Goal: Task Accomplishment & Management: Use online tool/utility

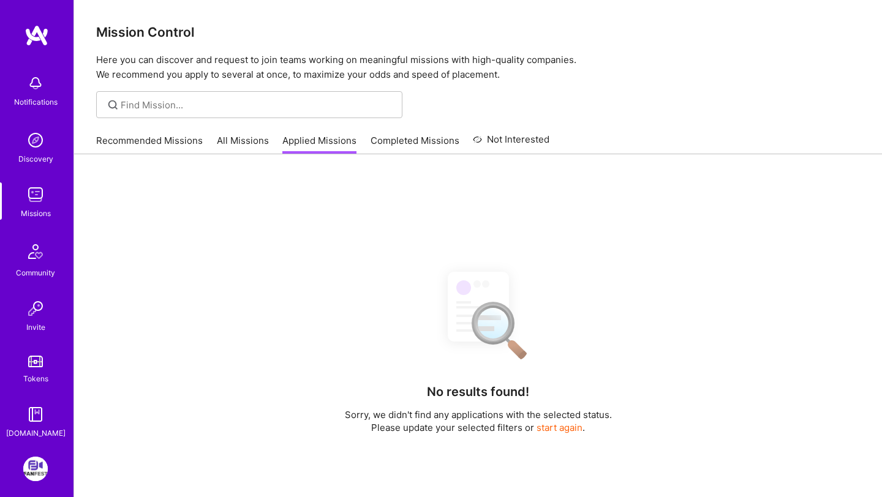
click at [166, 135] on link "Recommended Missions" at bounding box center [149, 144] width 107 height 20
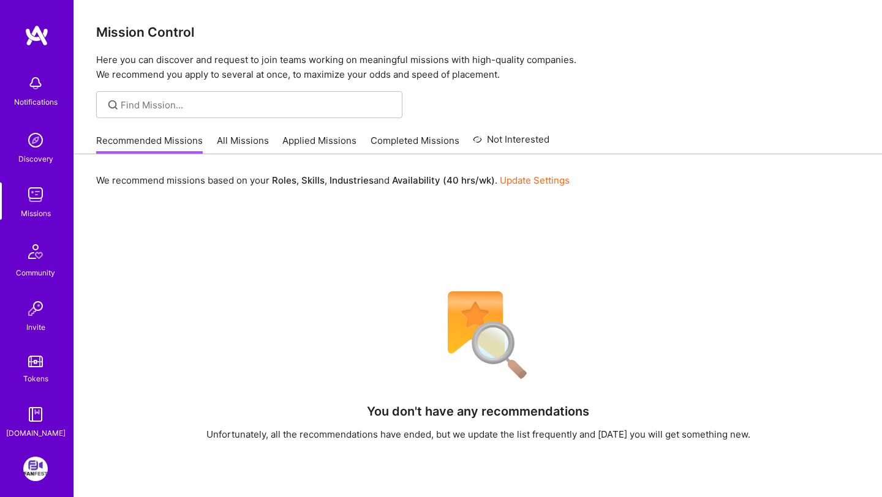
click at [245, 140] on link "All Missions" at bounding box center [243, 144] width 52 height 20
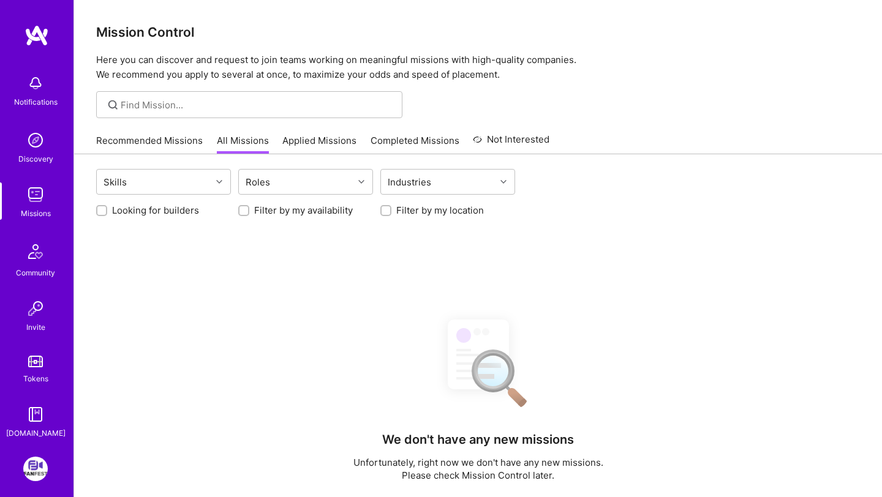
drag, startPoint x: 304, startPoint y: 140, endPoint x: 207, endPoint y: 140, distance: 96.8
click at [304, 140] on link "Applied Missions" at bounding box center [319, 144] width 74 height 20
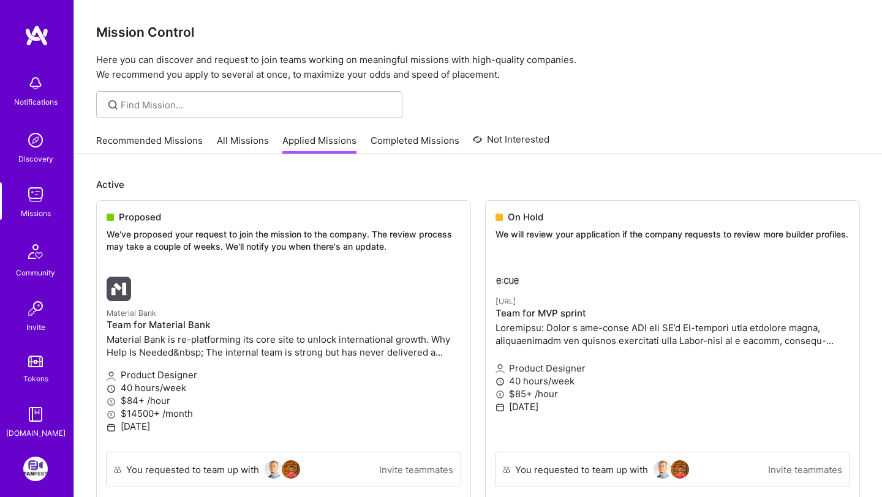
click at [38, 32] on img at bounding box center [36, 35] width 24 height 22
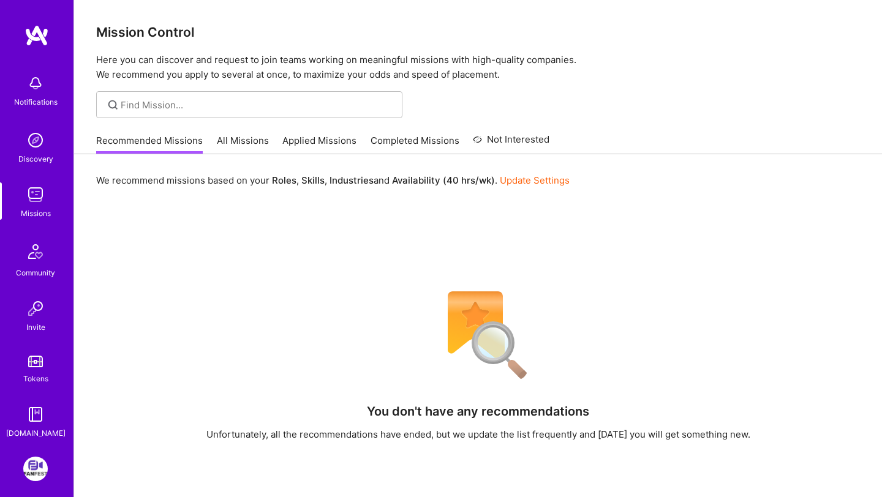
click at [239, 136] on link "All Missions" at bounding box center [243, 144] width 52 height 20
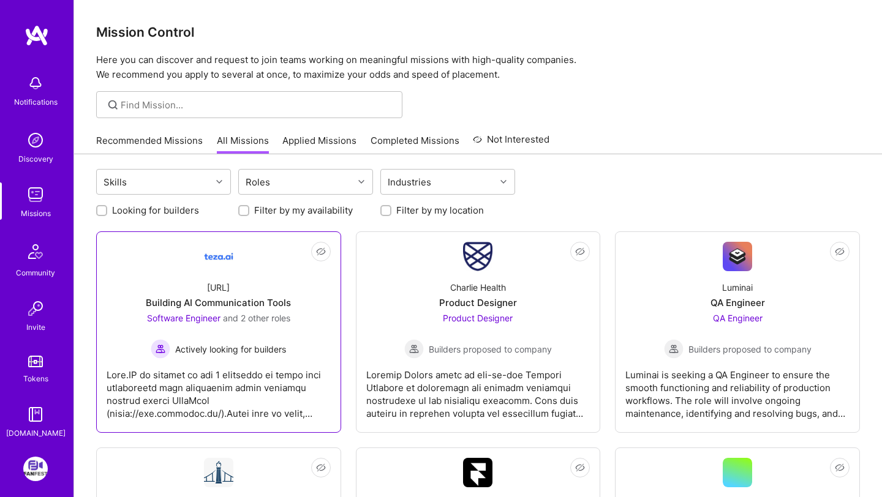
click at [276, 349] on span "Actively looking for builders" at bounding box center [230, 349] width 111 height 13
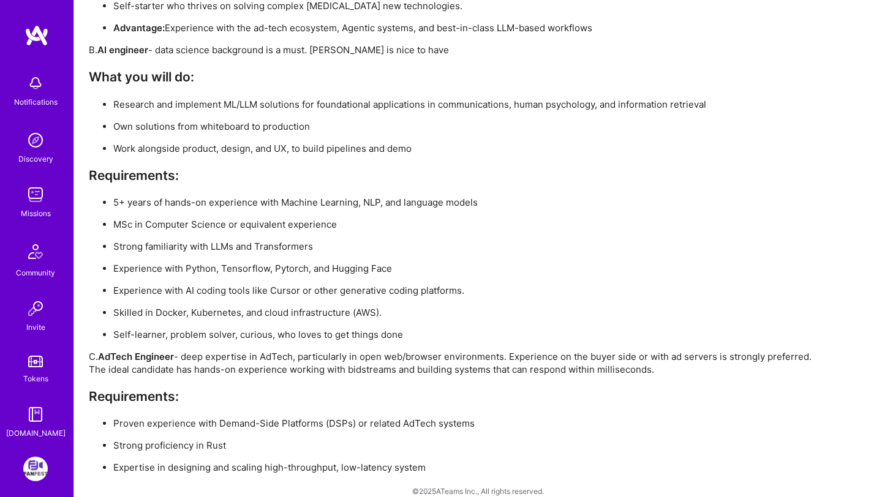
scroll to position [2264, 0]
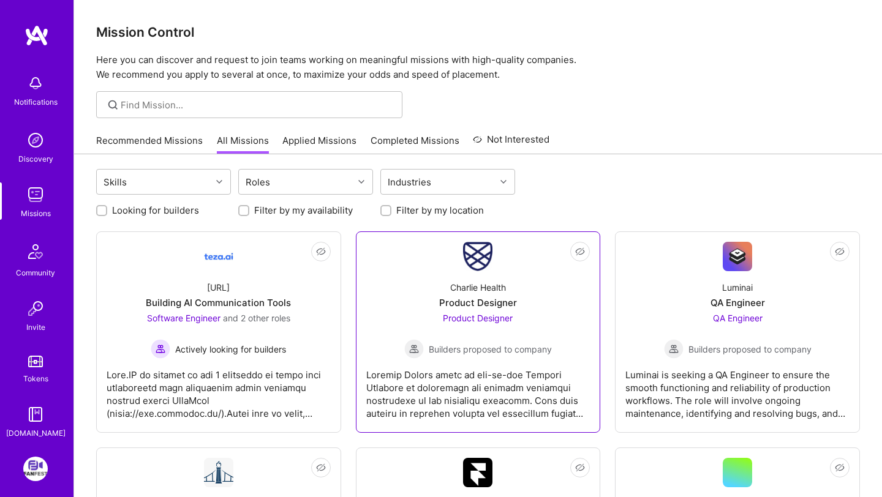
click at [492, 371] on div at bounding box center [478, 389] width 224 height 61
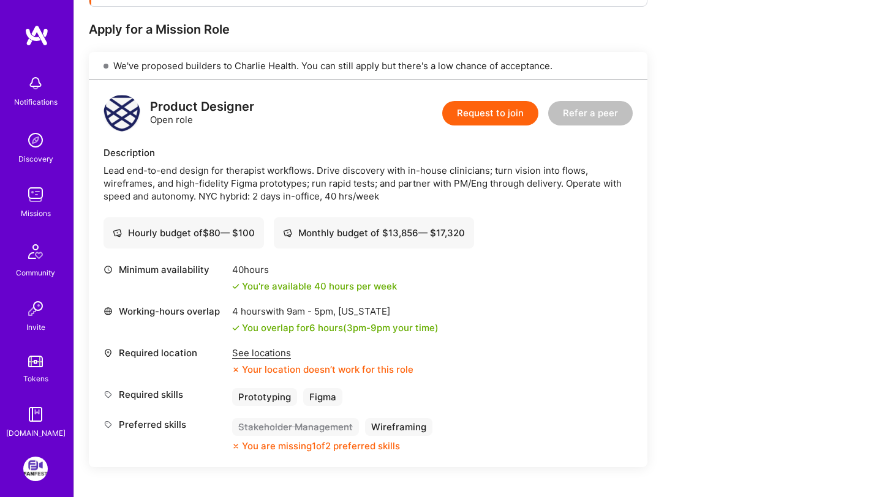
scroll to position [252, 0]
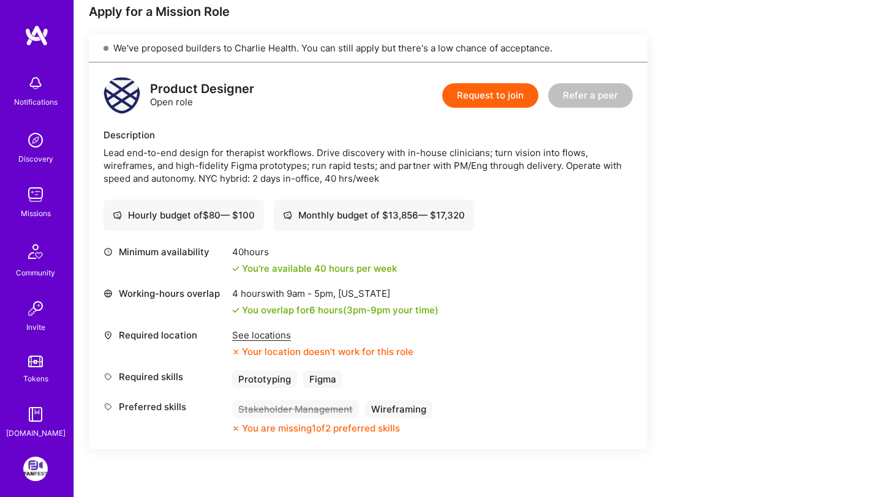
click at [274, 336] on div "See locations" at bounding box center [322, 335] width 181 height 13
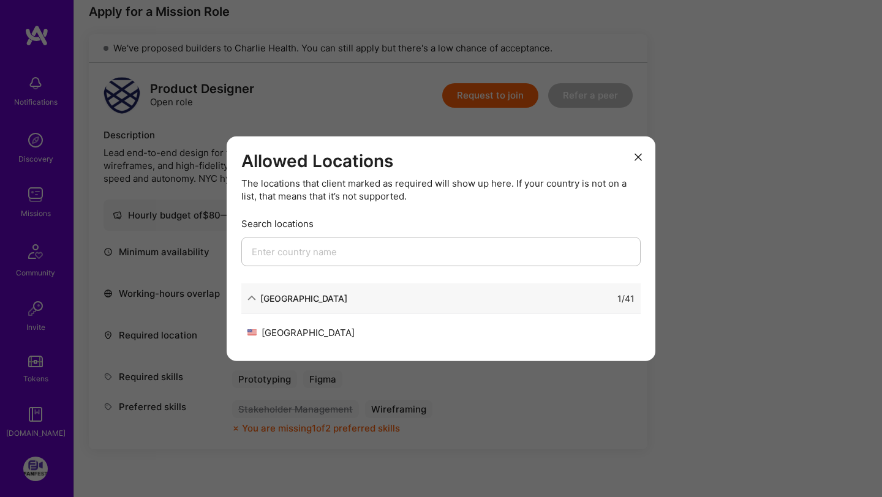
click at [642, 153] on button "modal" at bounding box center [638, 156] width 15 height 20
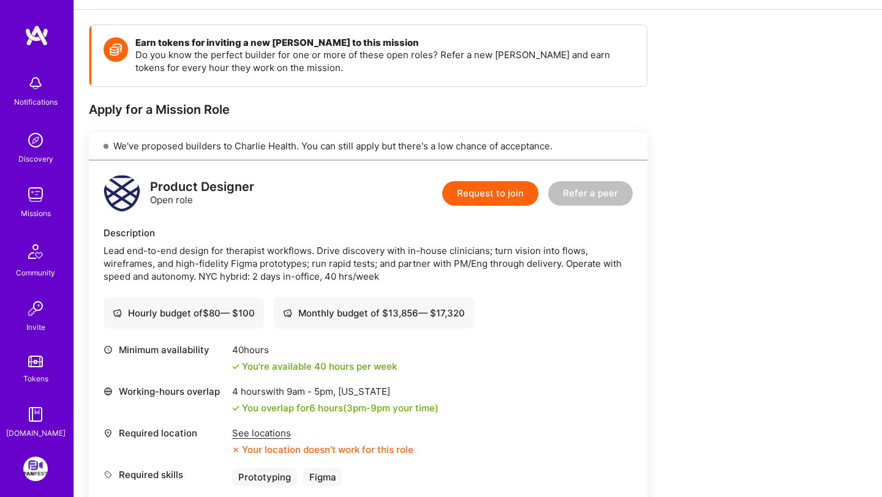
scroll to position [0, 0]
